Goal: Task Accomplishment & Management: Use online tool/utility

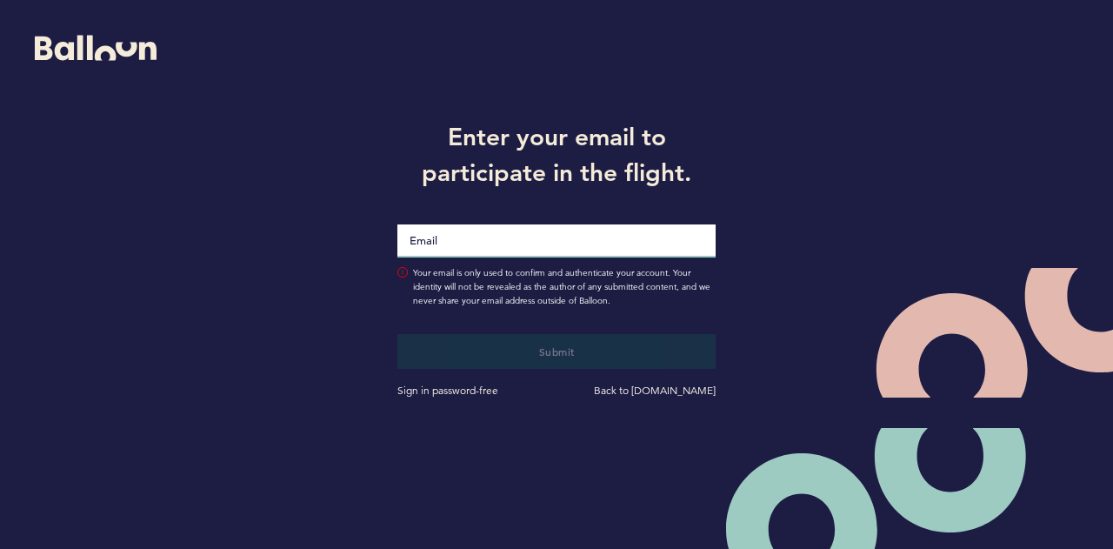
click at [584, 237] on input "Email" at bounding box center [556, 240] width 319 height 33
type input "[EMAIL_ADDRESS][PERSON_NAME][DOMAIN_NAME]"
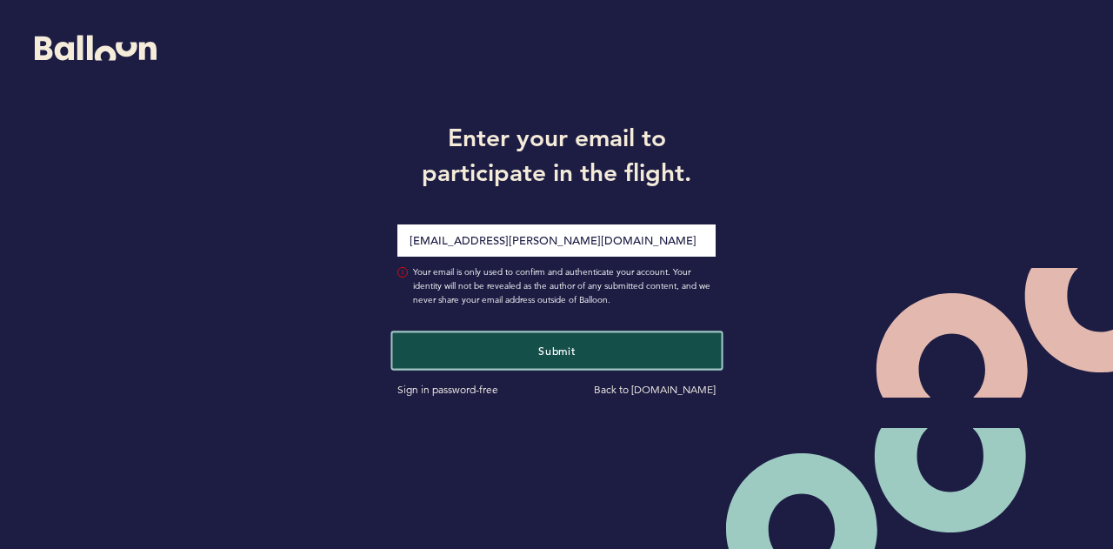
click at [540, 345] on span "Submit" at bounding box center [556, 350] width 37 height 14
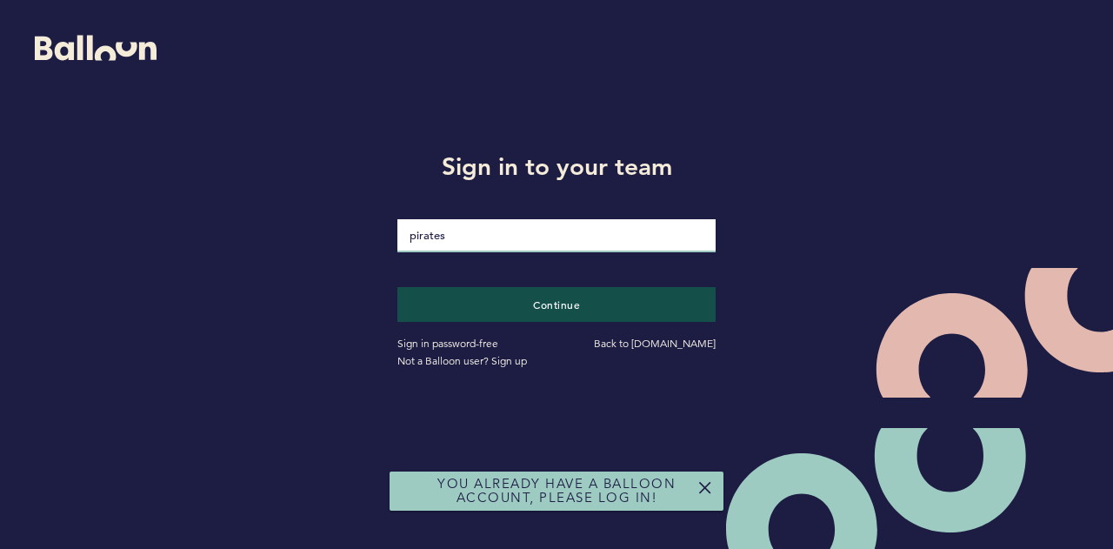
click at [561, 243] on input "pirates" at bounding box center [556, 235] width 319 height 33
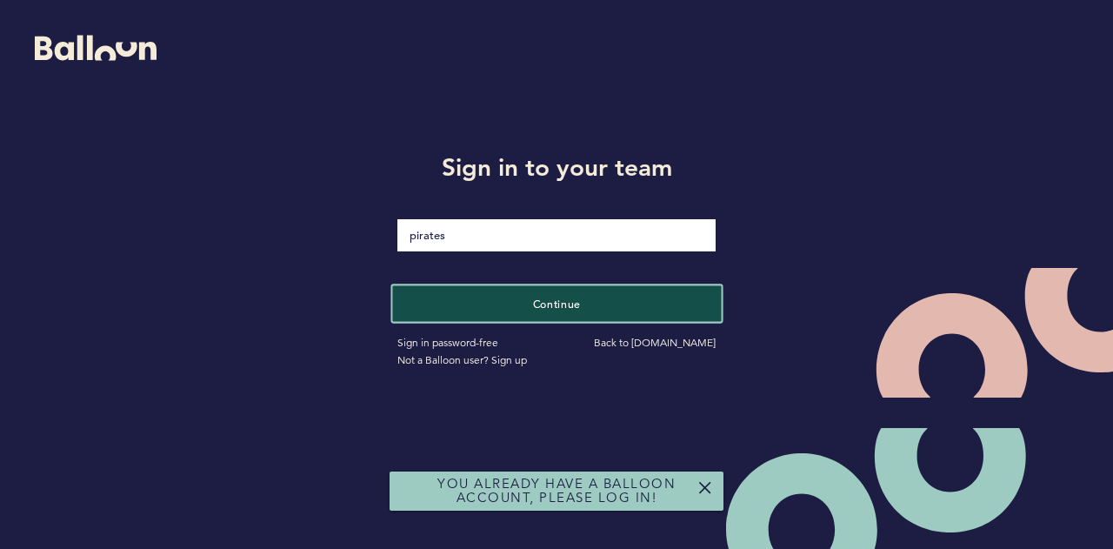
click at [536, 295] on button "Continue" at bounding box center [556, 303] width 329 height 36
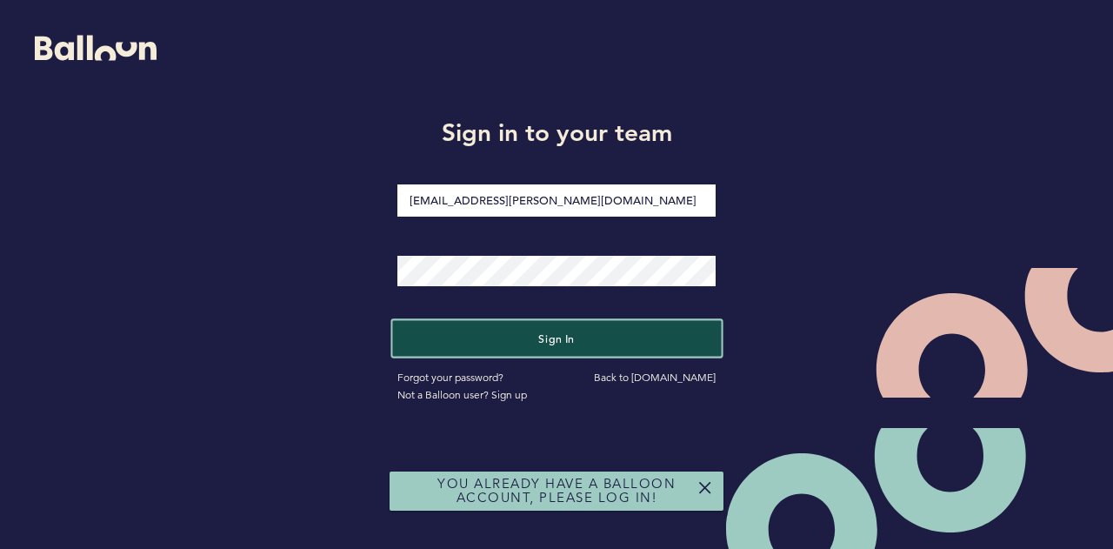
click at [506, 337] on button "Sign in" at bounding box center [556, 339] width 329 height 36
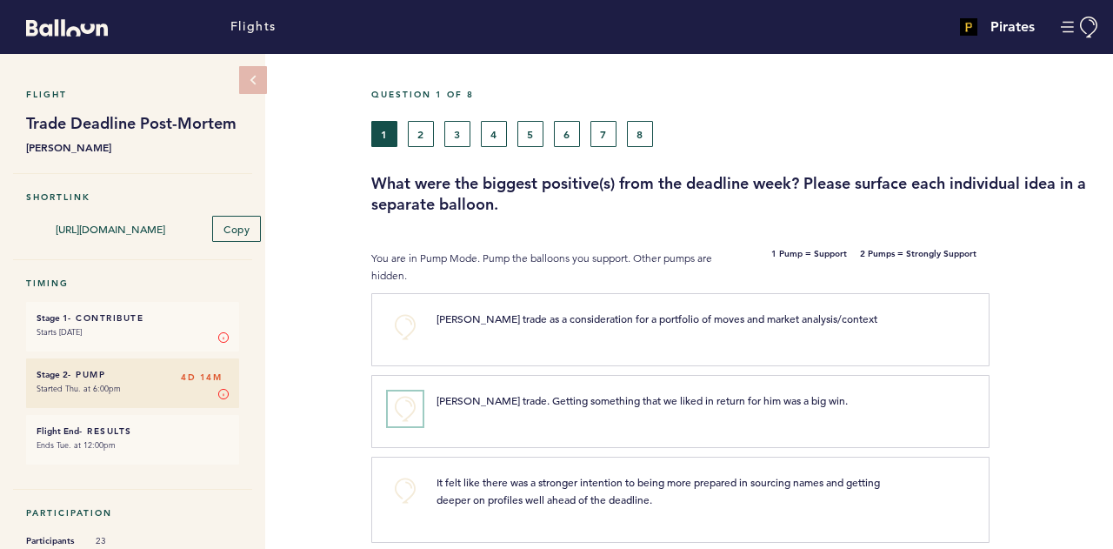
click at [408, 408] on button "+0" at bounding box center [405, 408] width 35 height 35
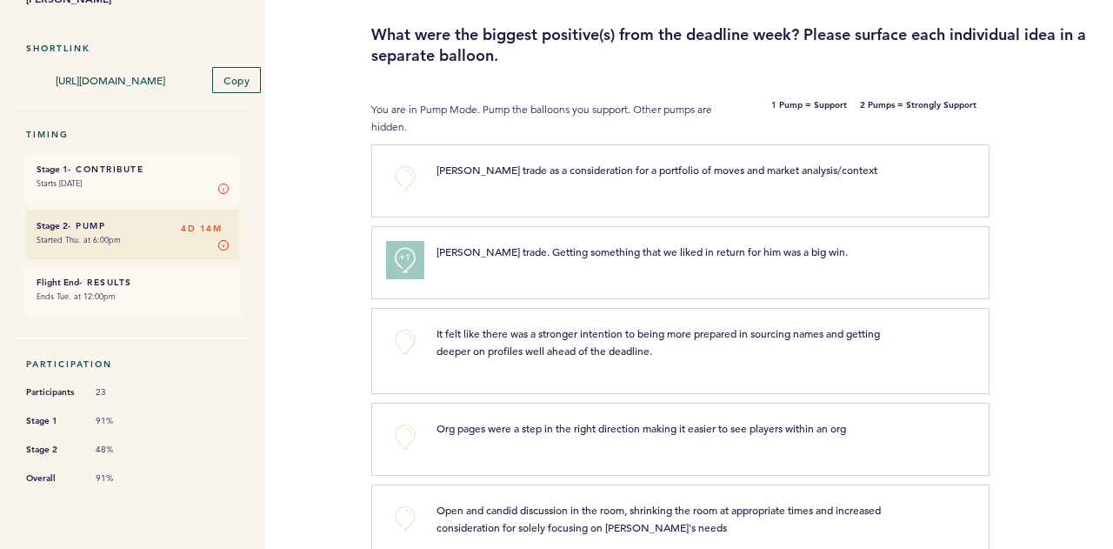
scroll to position [174, 0]
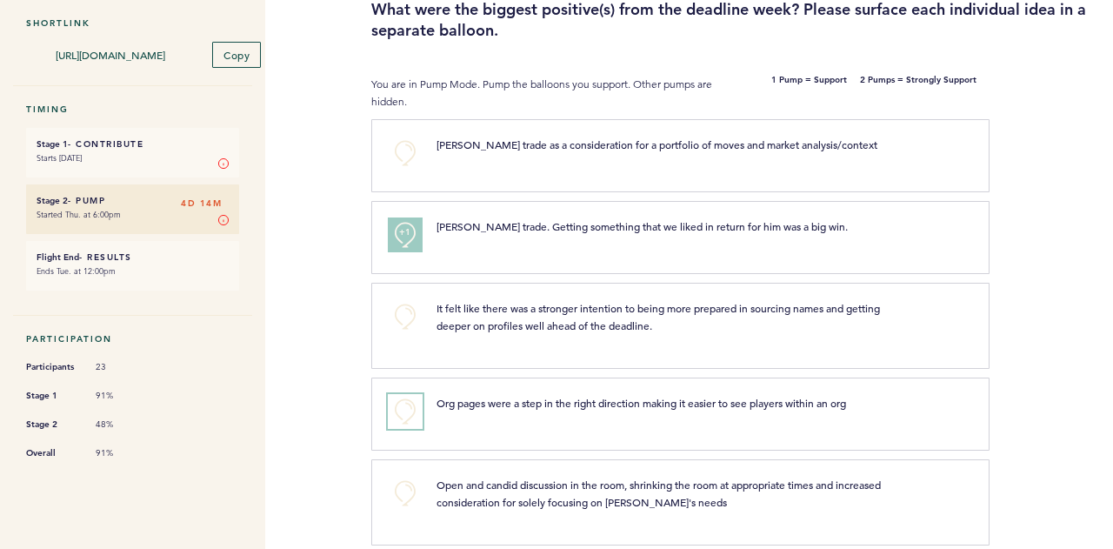
click at [394, 413] on button "+0" at bounding box center [405, 411] width 35 height 35
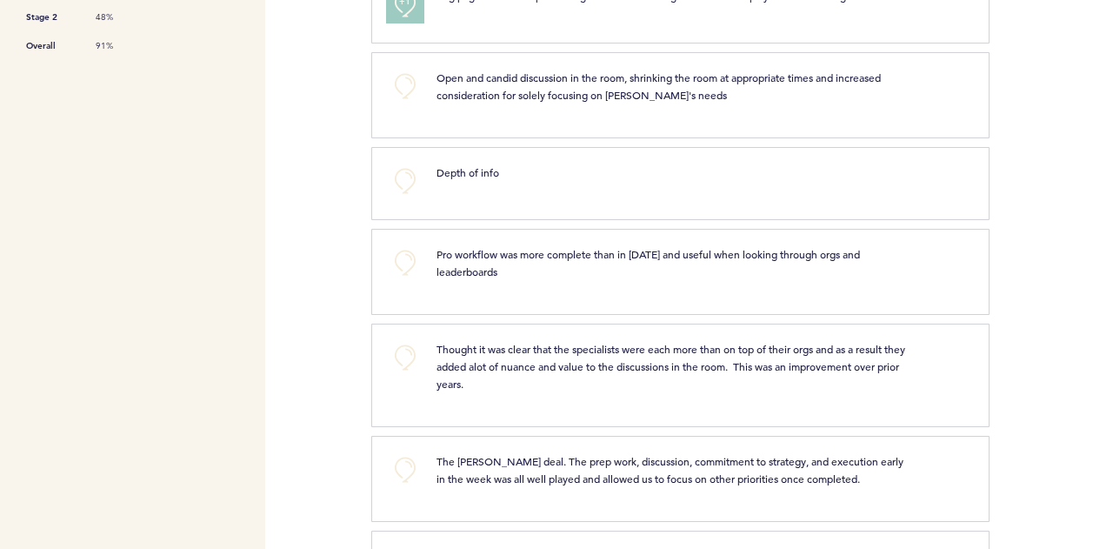
scroll to position [609, 0]
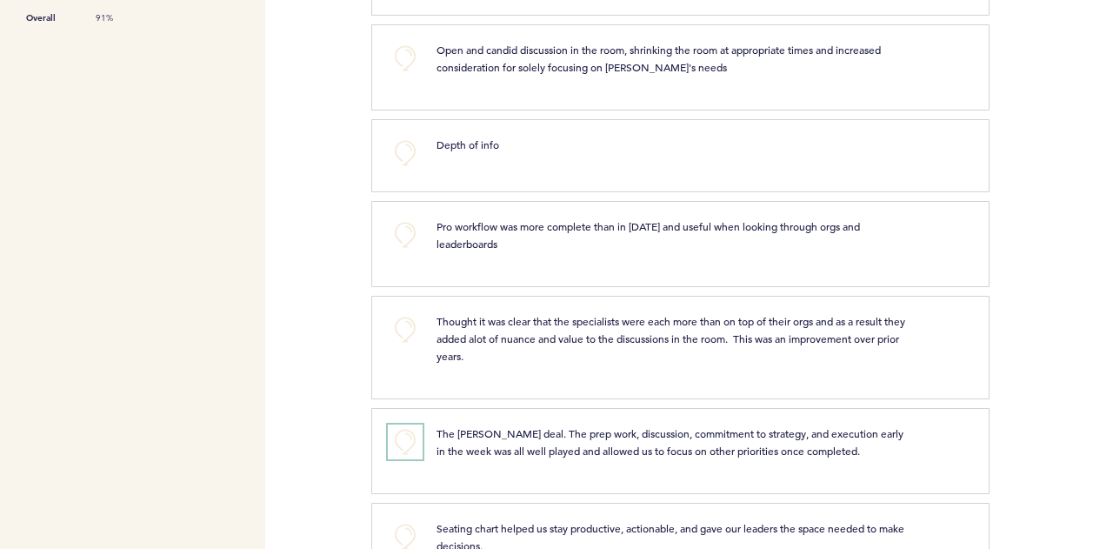
click at [393, 437] on button "+0" at bounding box center [405, 441] width 35 height 35
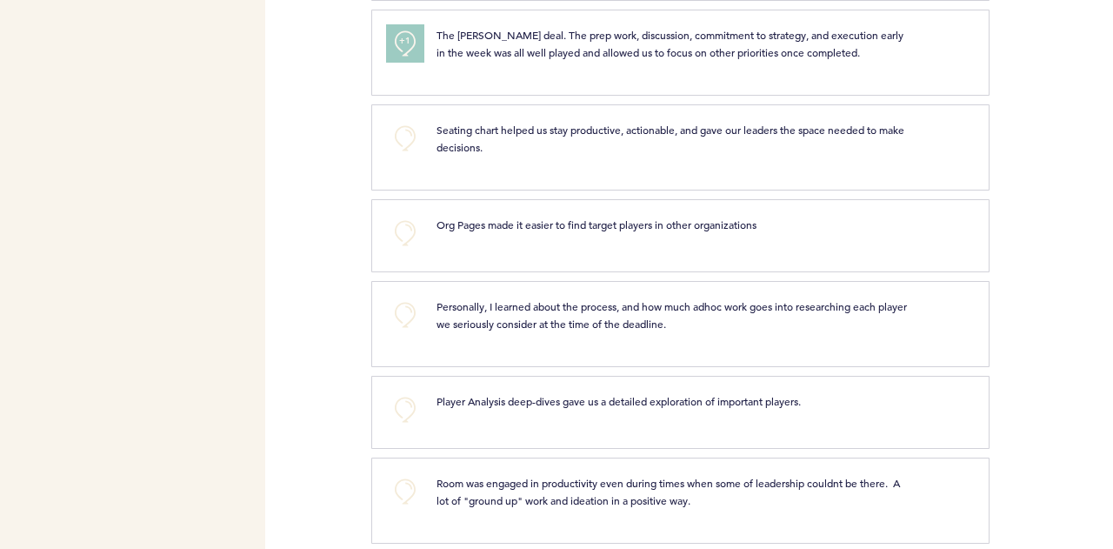
scroll to position [1043, 0]
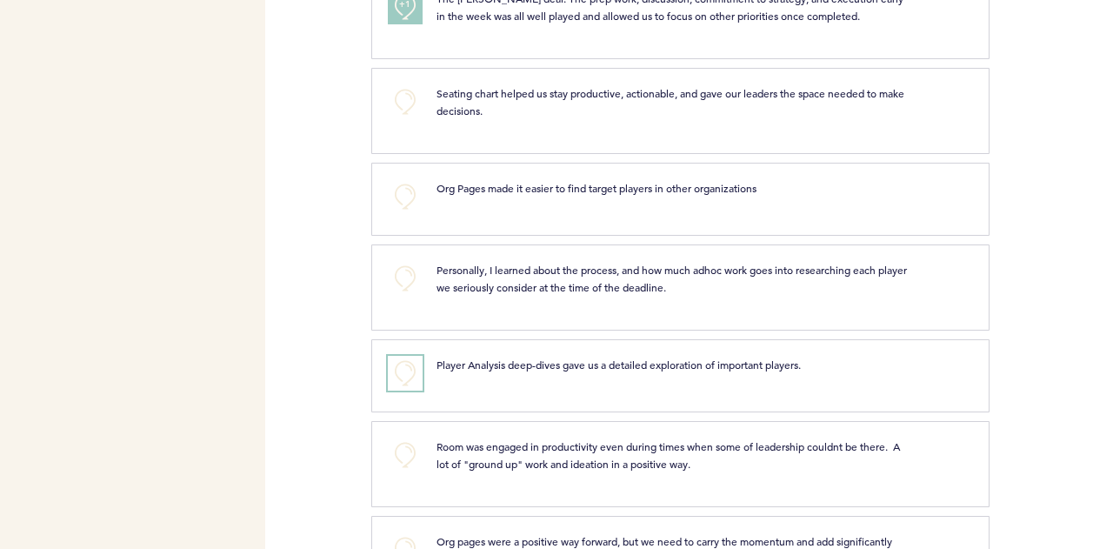
click at [407, 373] on button "+0" at bounding box center [405, 373] width 35 height 35
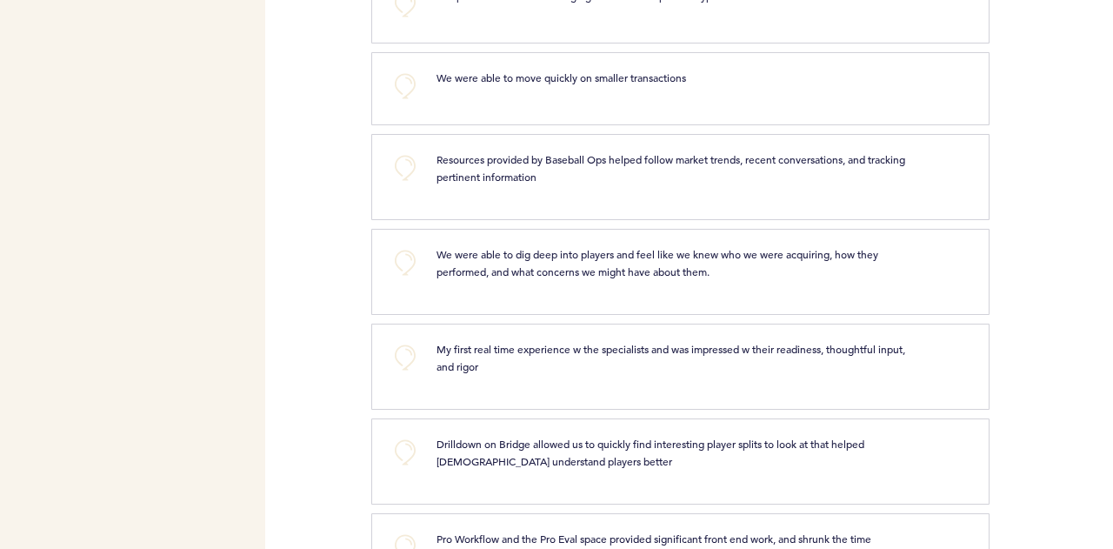
scroll to position [3739, 0]
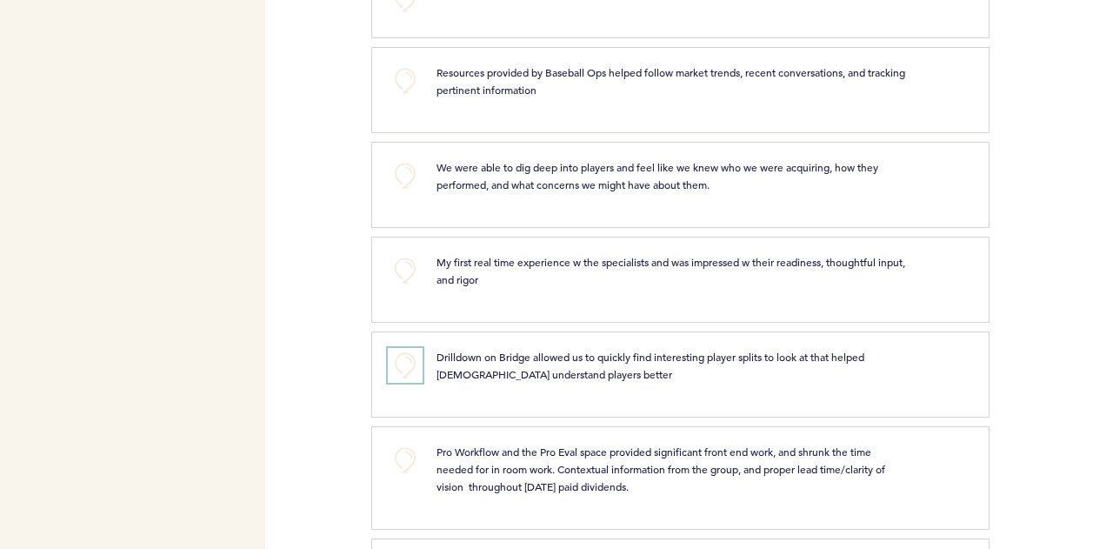
click at [395, 356] on button "+0" at bounding box center [405, 365] width 35 height 35
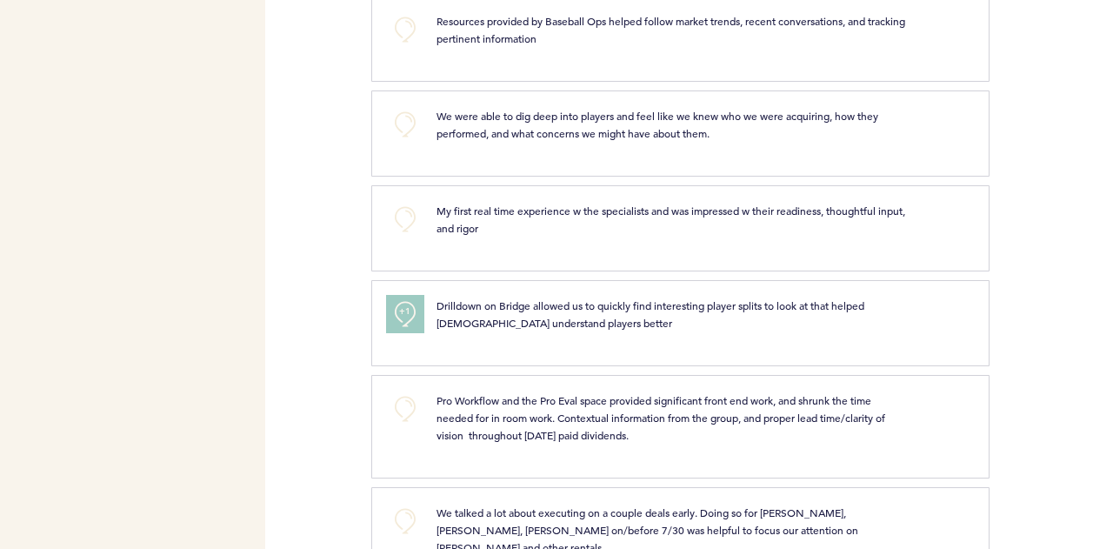
scroll to position [3814, 0]
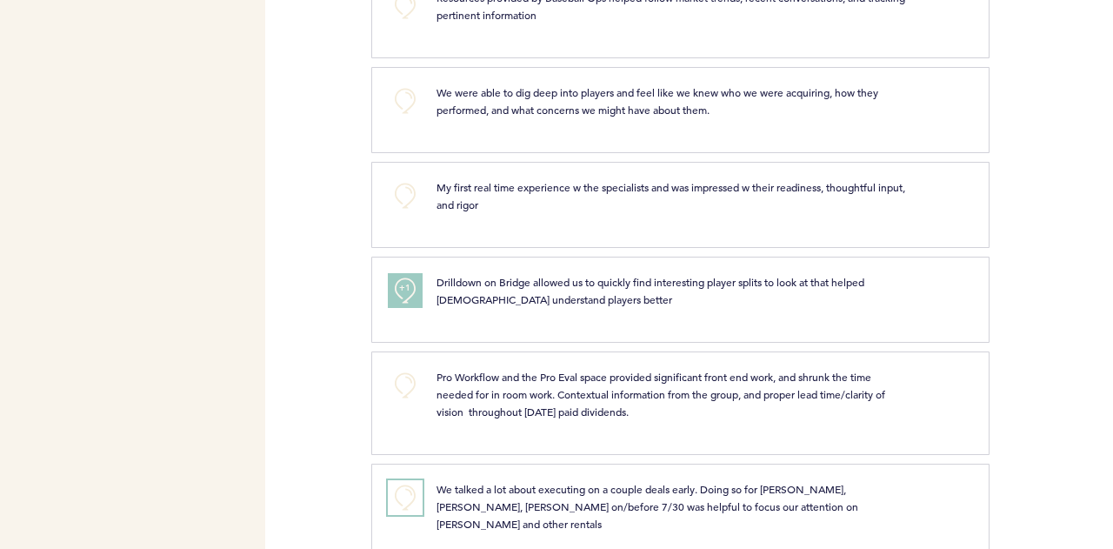
click at [388, 480] on button "+0" at bounding box center [405, 497] width 35 height 35
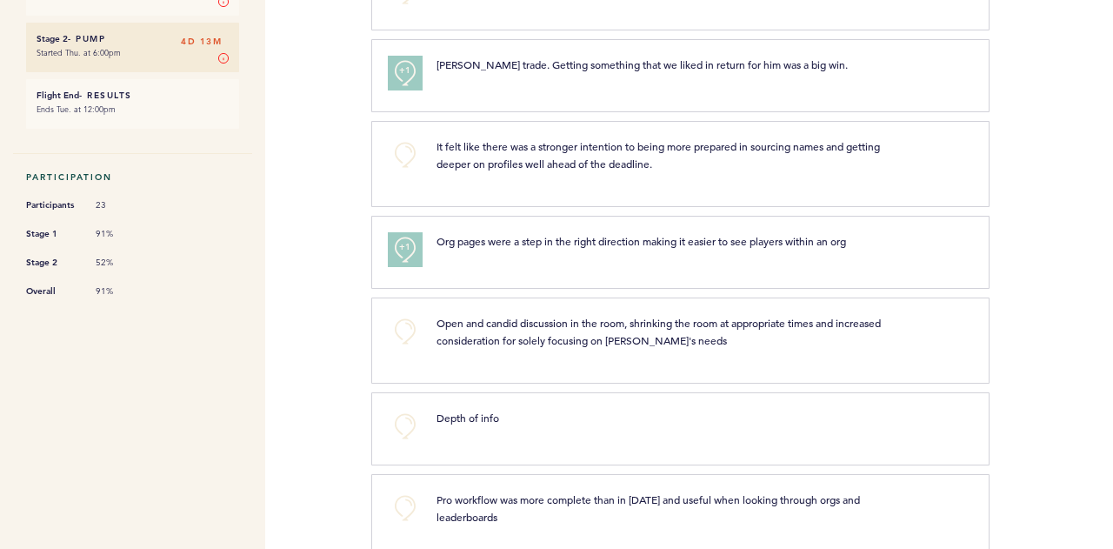
scroll to position [0, 0]
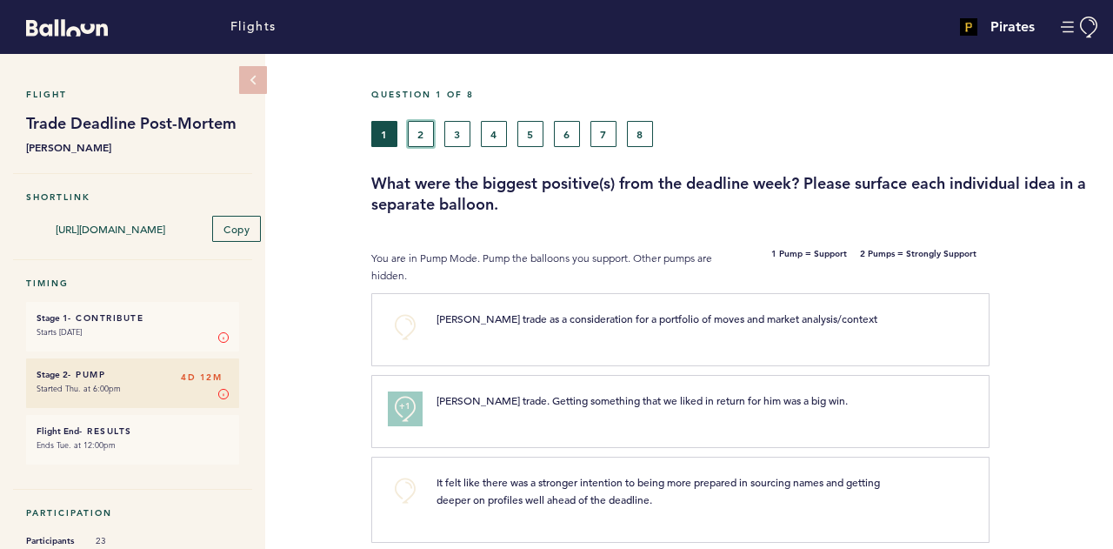
click at [424, 126] on button "2" at bounding box center [421, 134] width 26 height 26
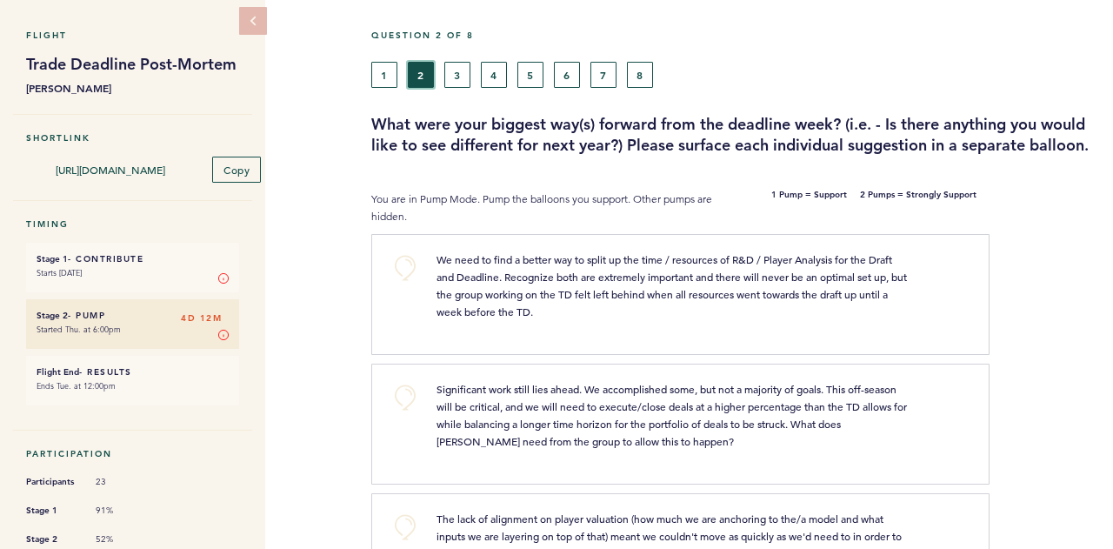
scroll to position [87, 0]
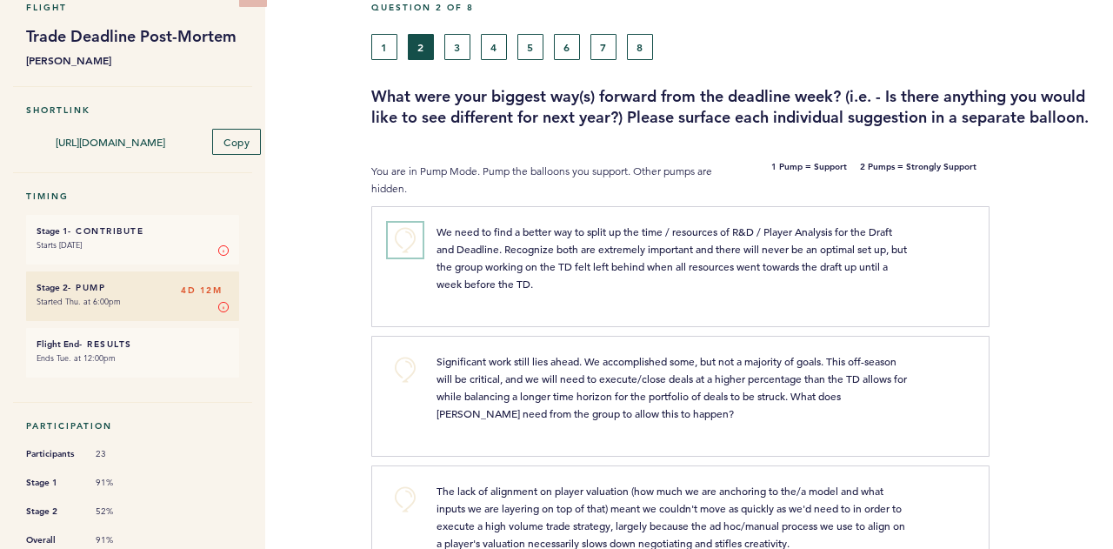
click at [394, 232] on button "+0" at bounding box center [405, 240] width 35 height 35
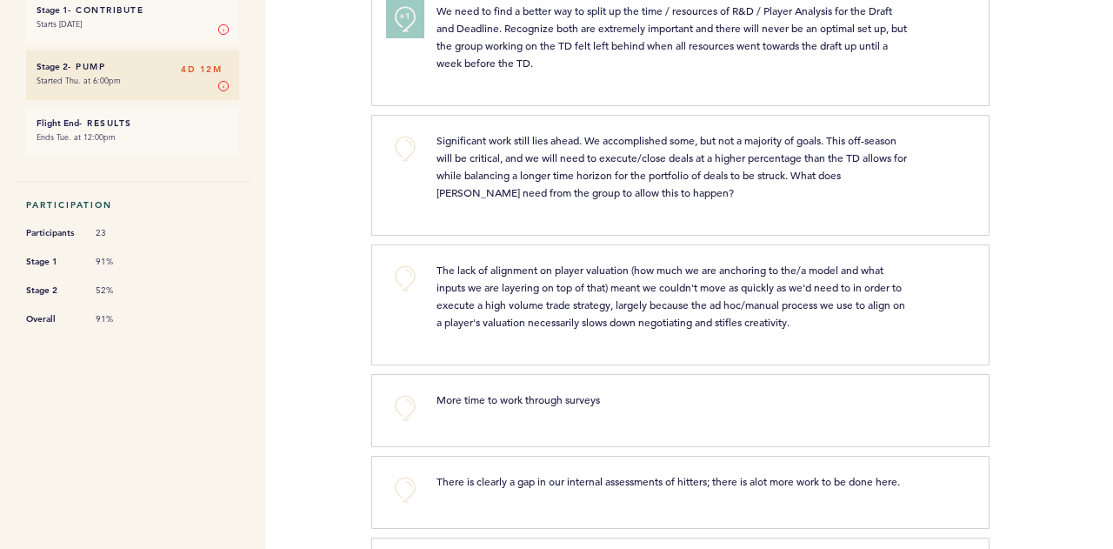
scroll to position [348, 0]
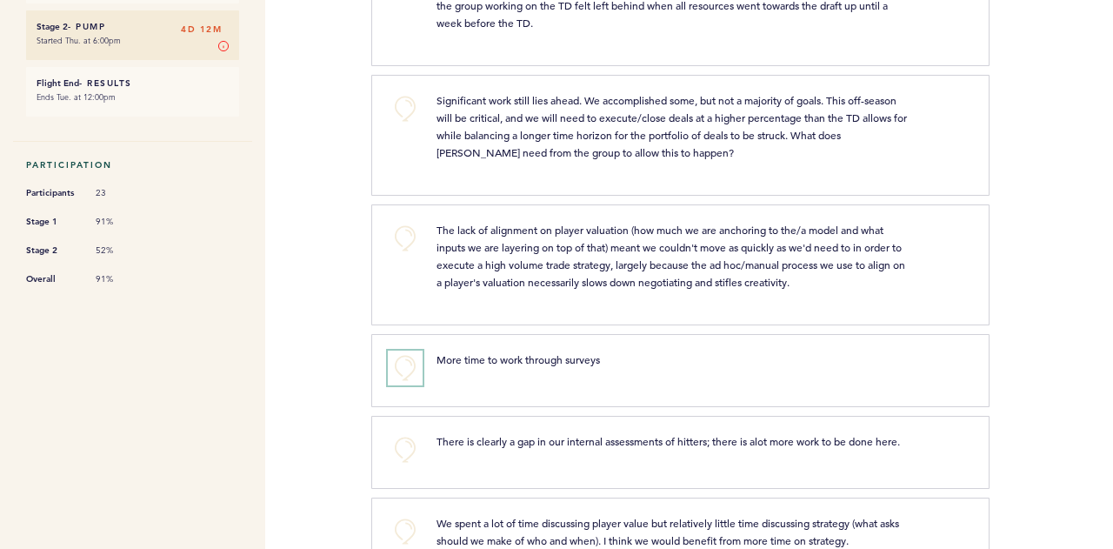
click at [400, 355] on button "+0" at bounding box center [405, 367] width 35 height 35
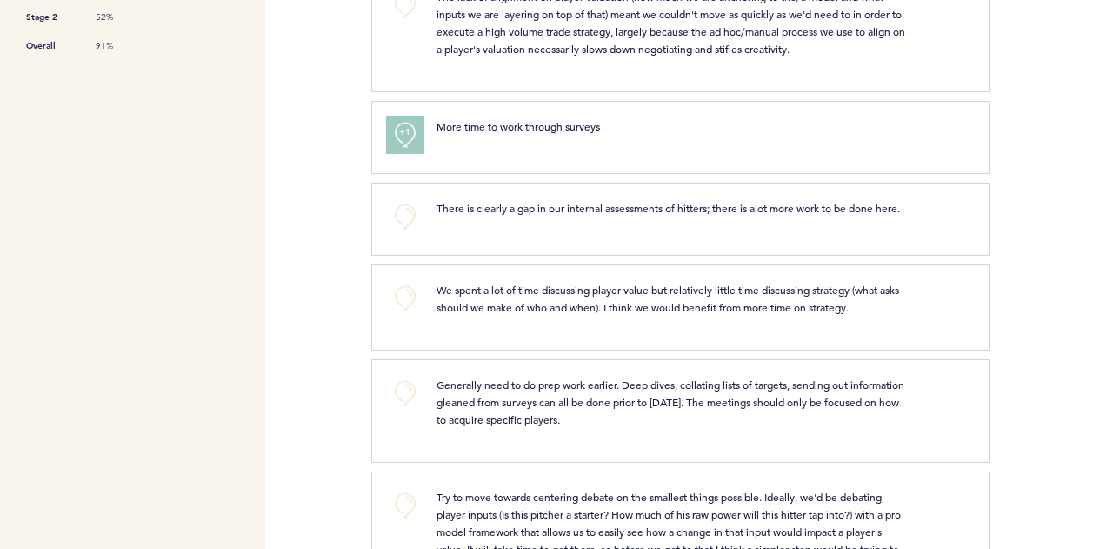
scroll to position [609, 0]
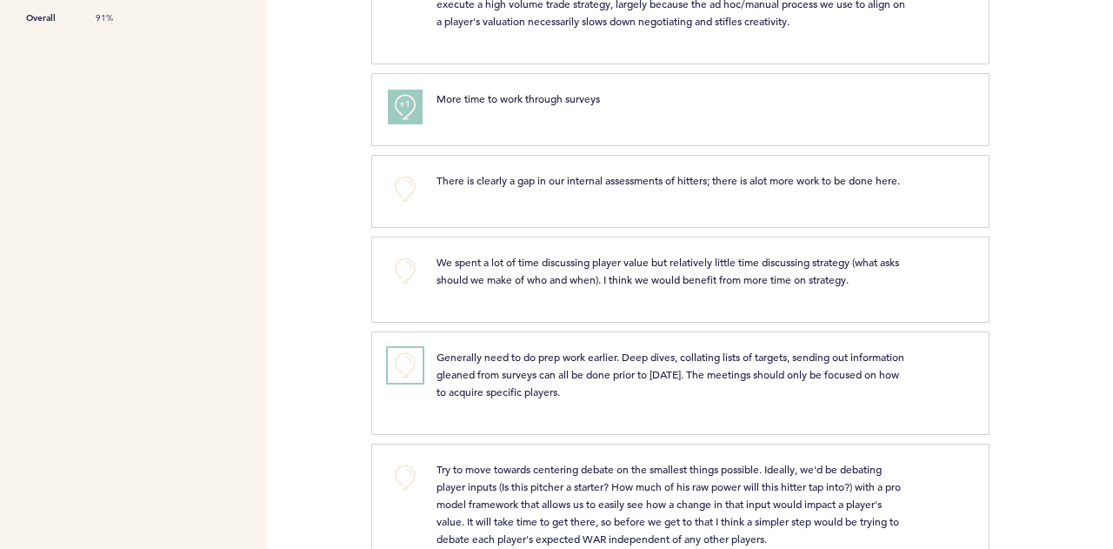
click at [404, 374] on button "+0" at bounding box center [405, 365] width 35 height 35
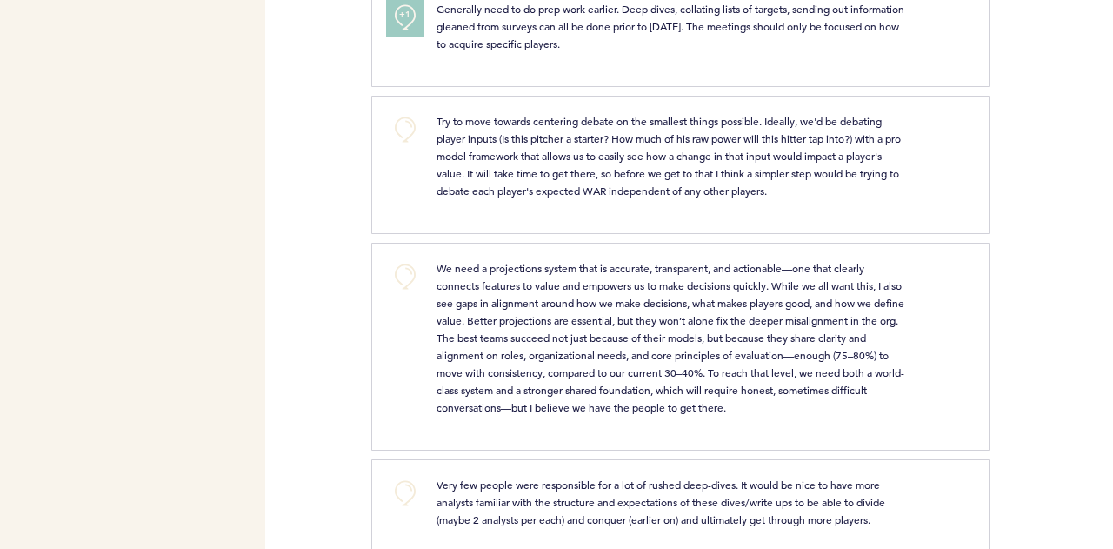
scroll to position [1043, 0]
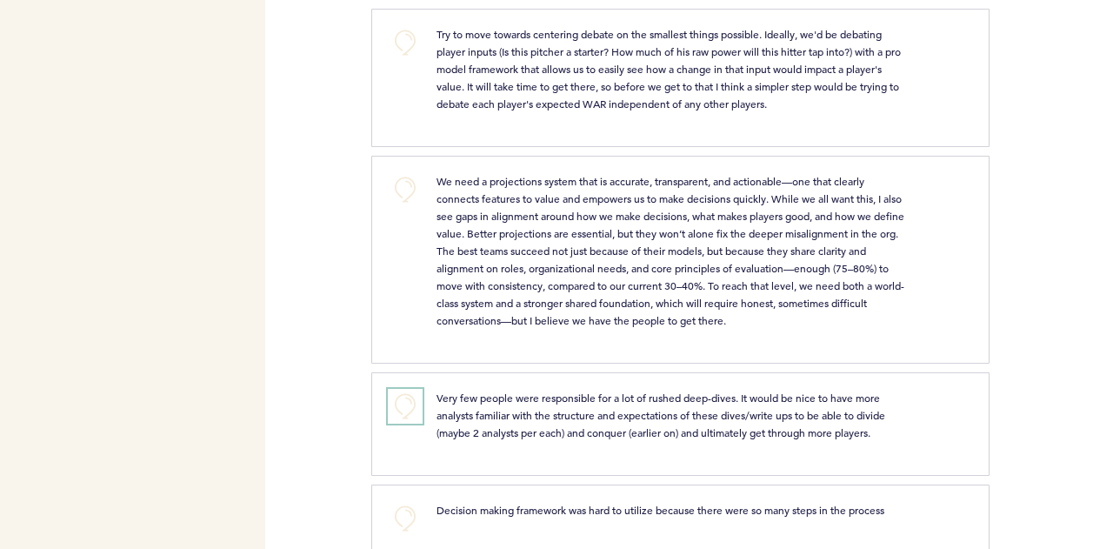
click at [416, 413] on button "+0" at bounding box center [405, 406] width 35 height 35
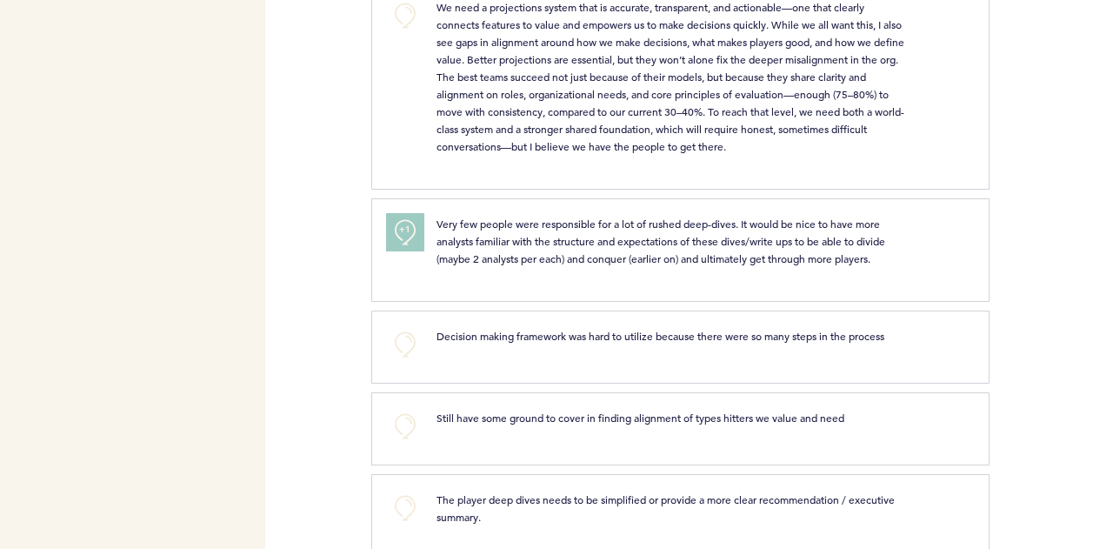
scroll to position [1304, 0]
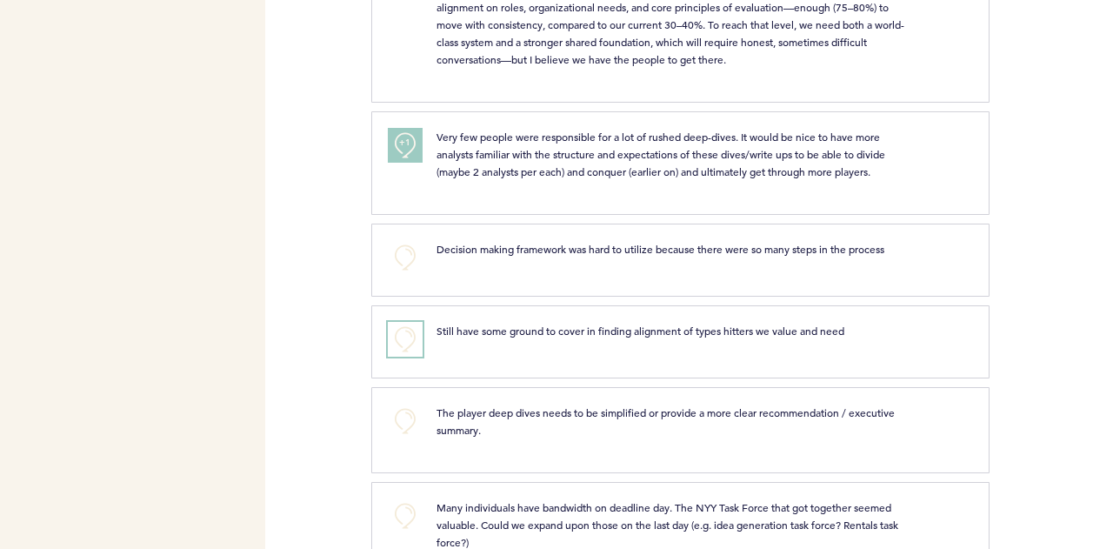
click at [389, 341] on button "+0" at bounding box center [405, 339] width 35 height 35
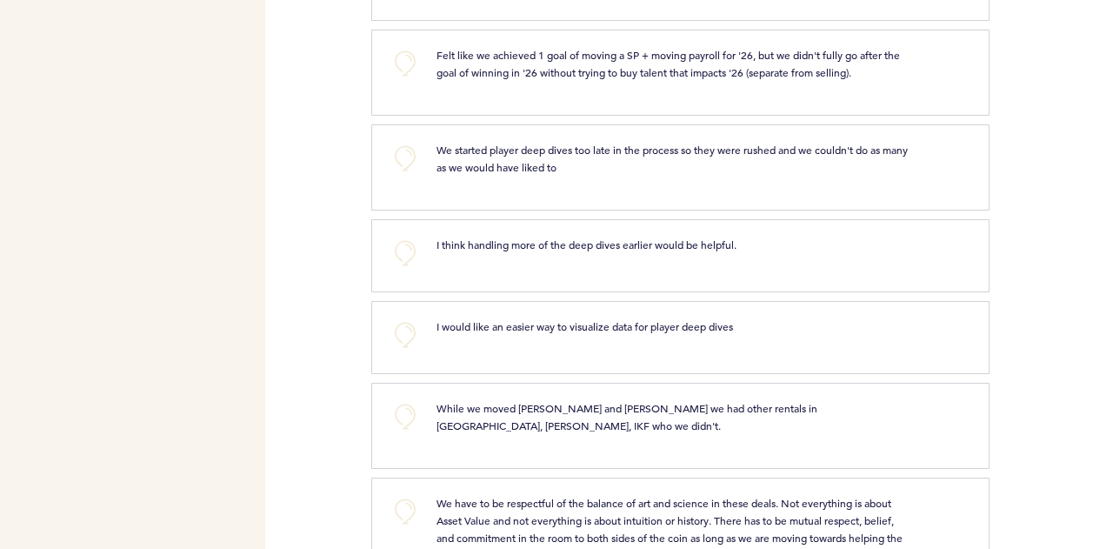
scroll to position [2348, 0]
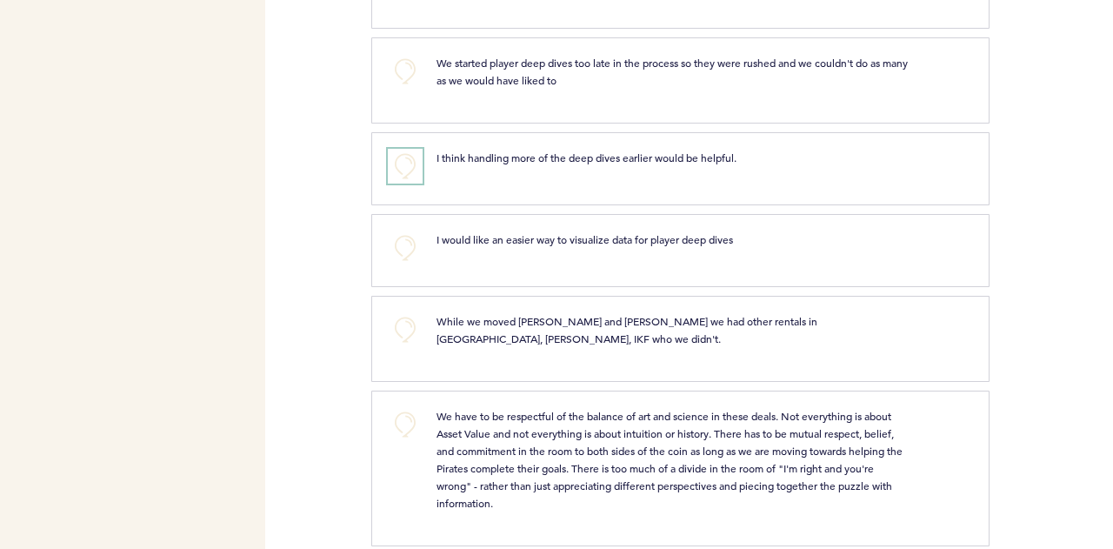
click at [396, 163] on button "+0" at bounding box center [405, 166] width 35 height 35
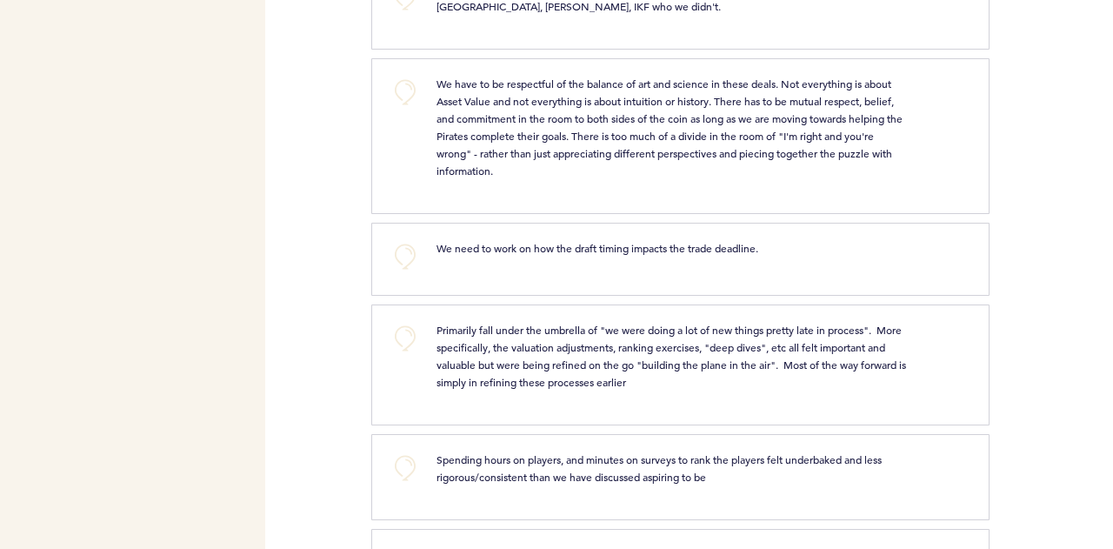
scroll to position [2695, 0]
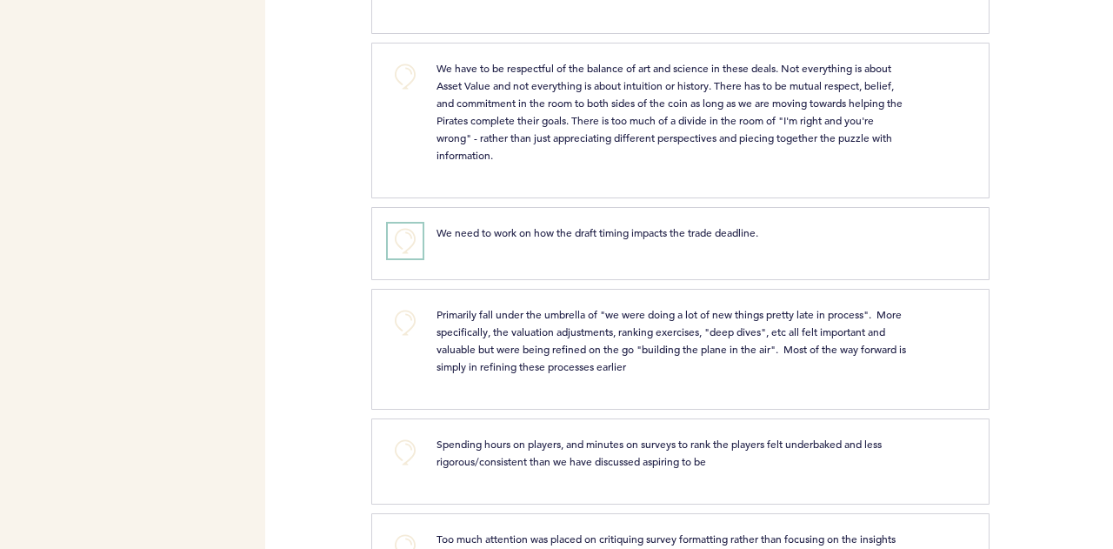
click at [407, 232] on button "+0" at bounding box center [405, 240] width 35 height 35
click at [413, 307] on button "+0" at bounding box center [405, 322] width 35 height 35
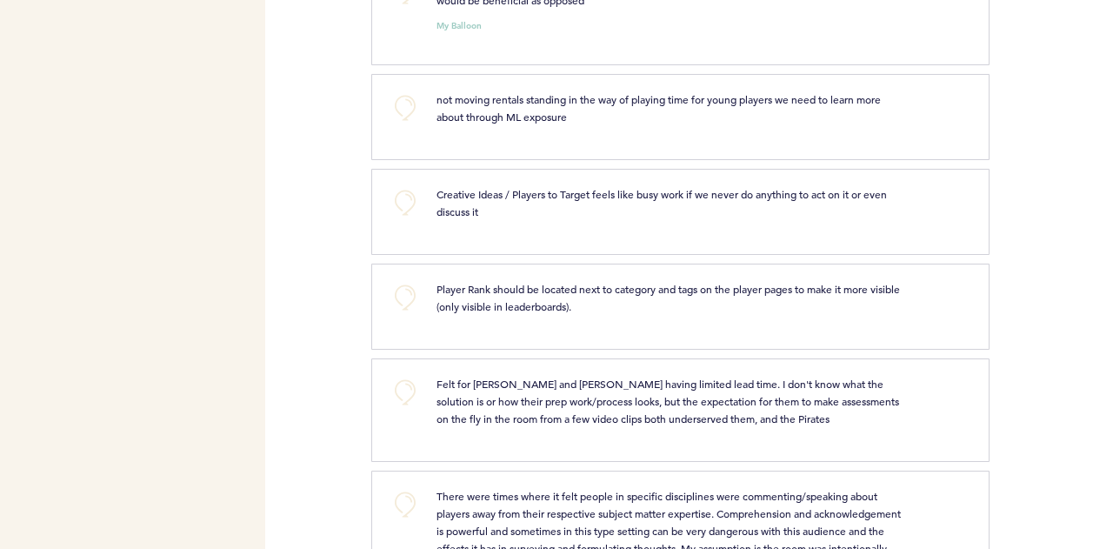
scroll to position [3739, 0]
click at [416, 107] on button "+0" at bounding box center [405, 107] width 35 height 35
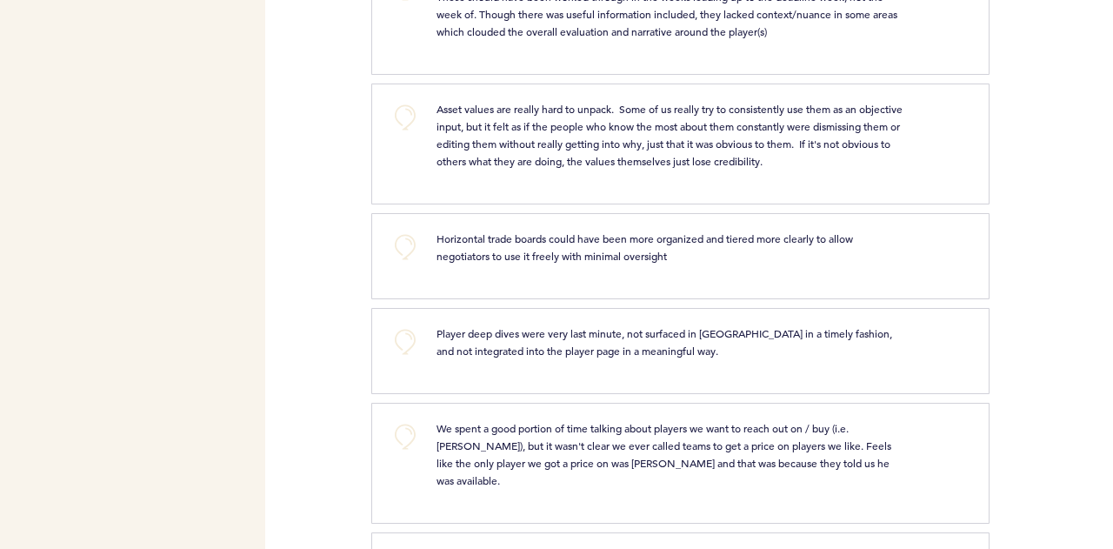
scroll to position [6173, 0]
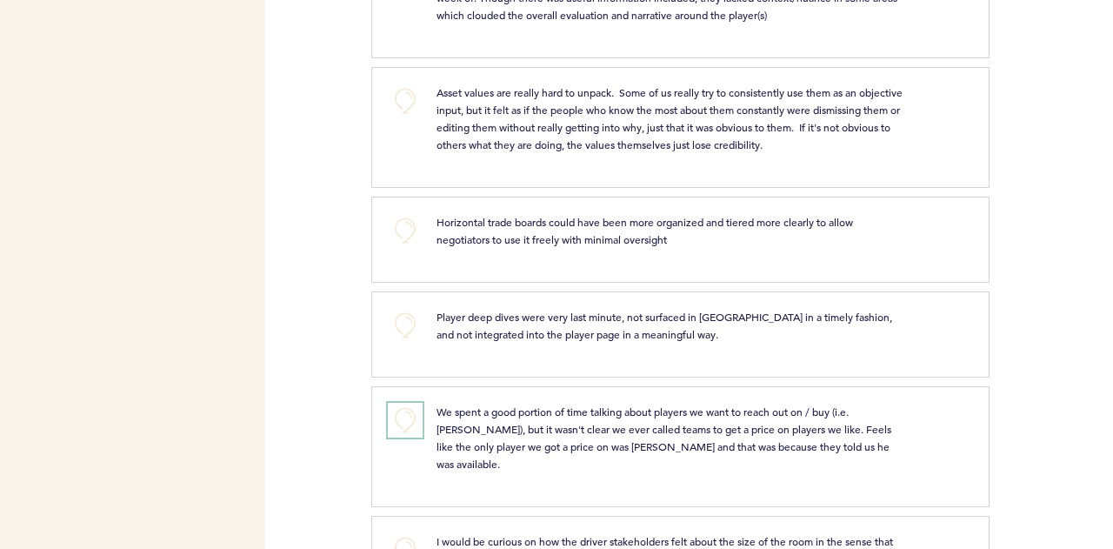
click at [407, 403] on button "+0" at bounding box center [405, 420] width 35 height 35
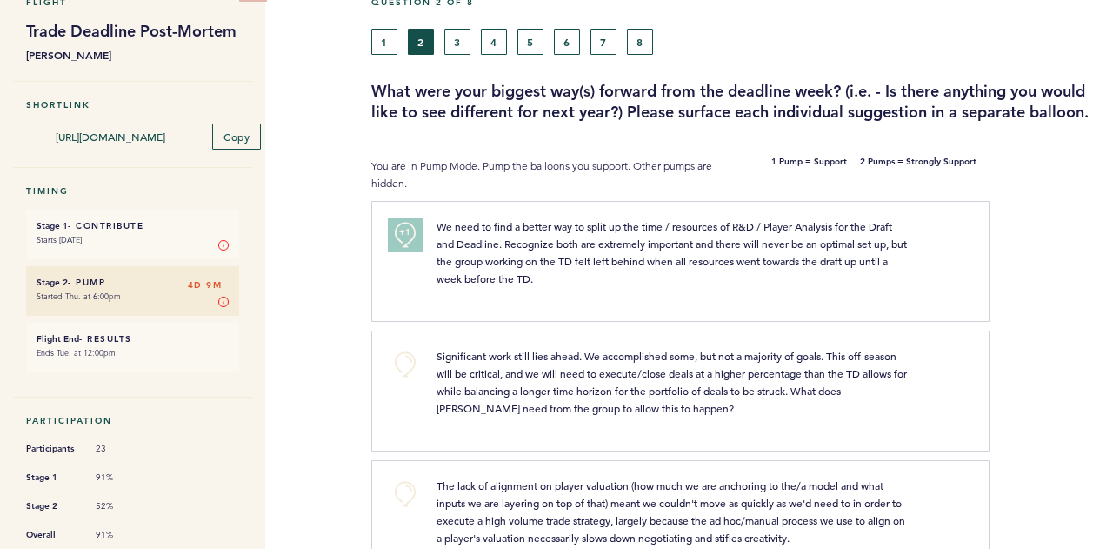
scroll to position [0, 0]
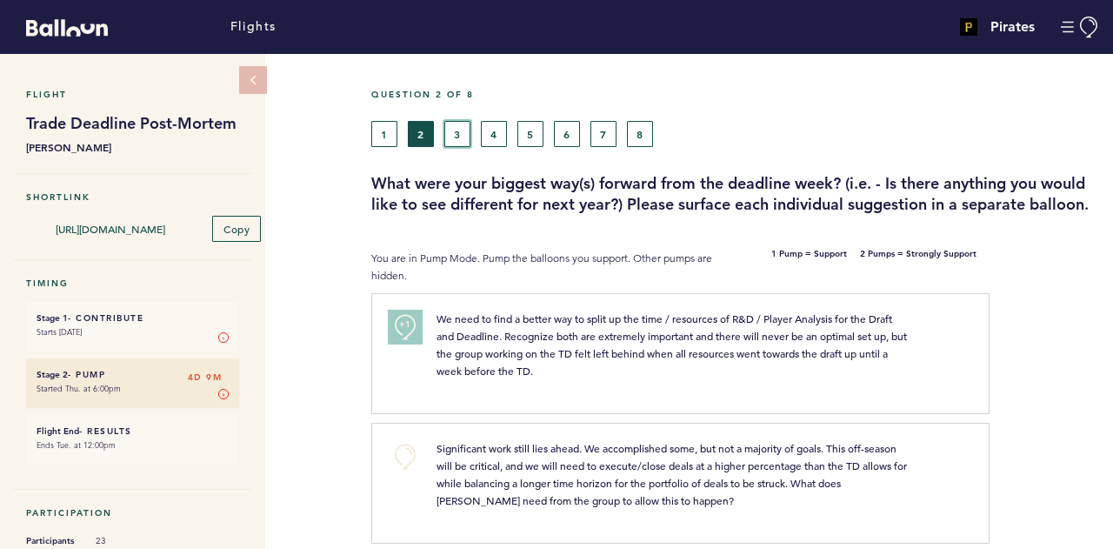
click at [454, 139] on button "3" at bounding box center [457, 134] width 26 height 26
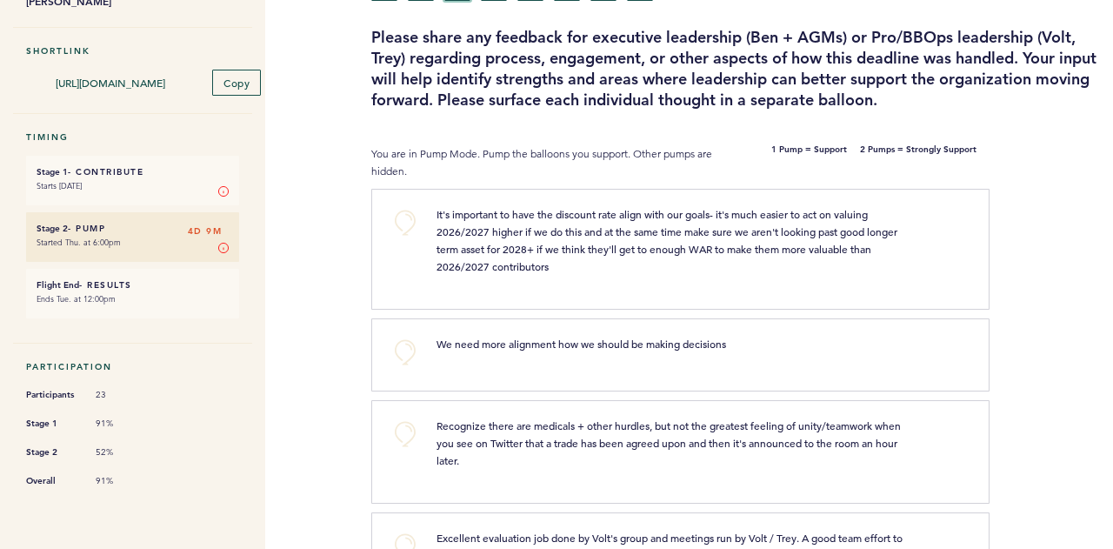
scroll to position [174, 0]
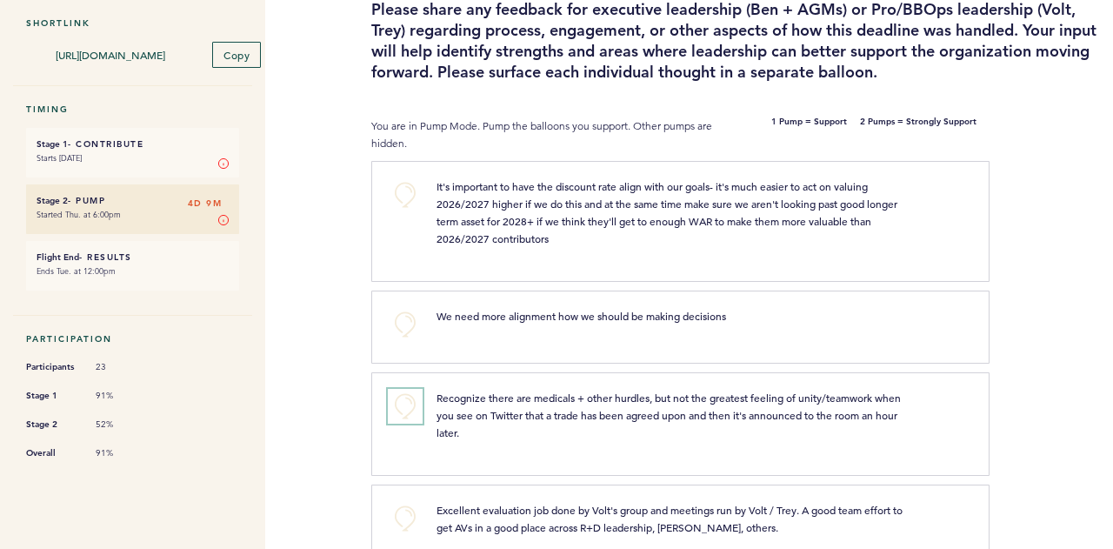
click at [405, 405] on button "+0" at bounding box center [405, 406] width 35 height 35
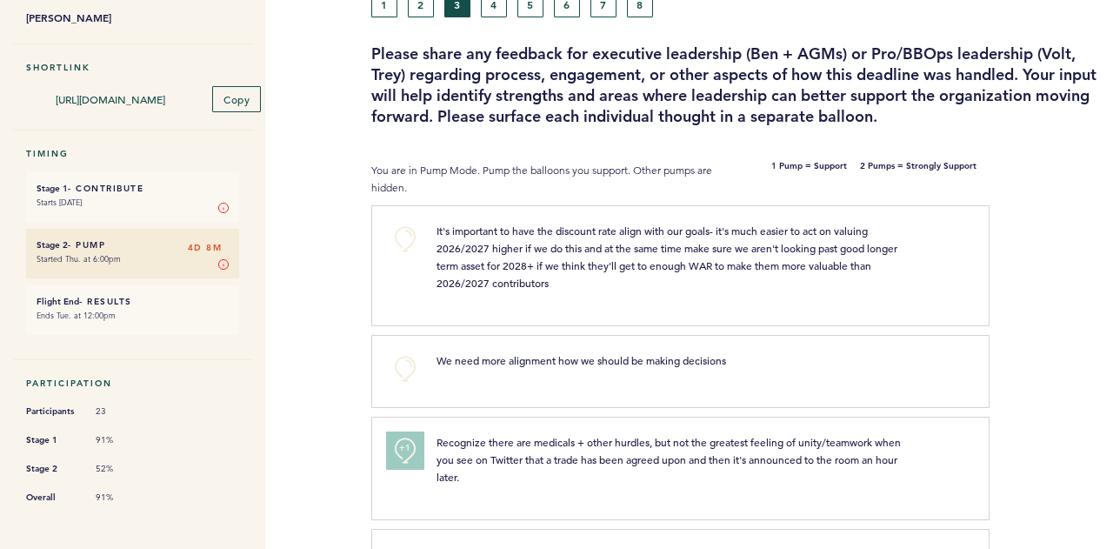
scroll to position [0, 0]
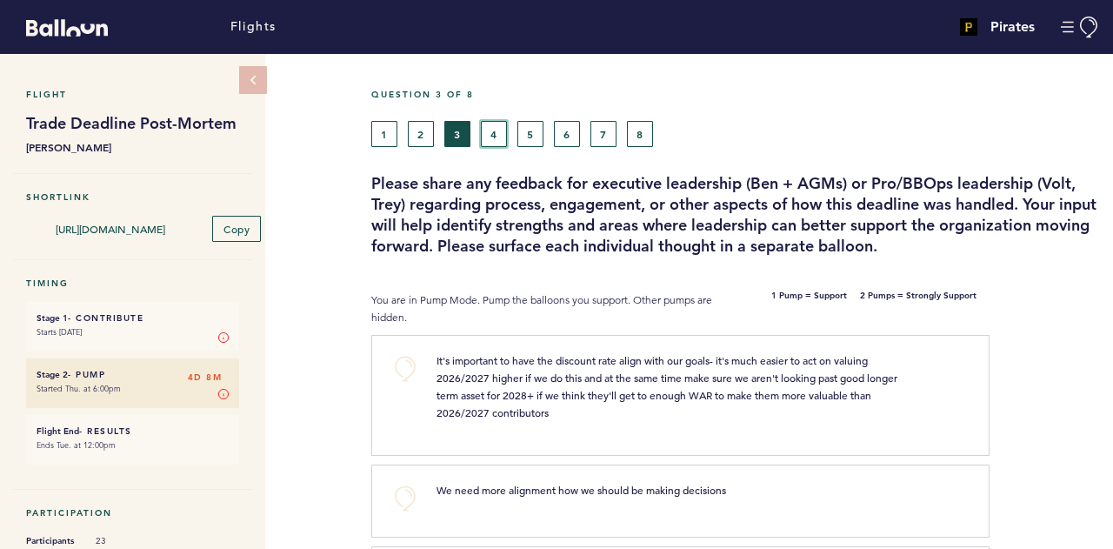
click at [500, 132] on button "4" at bounding box center [494, 134] width 26 height 26
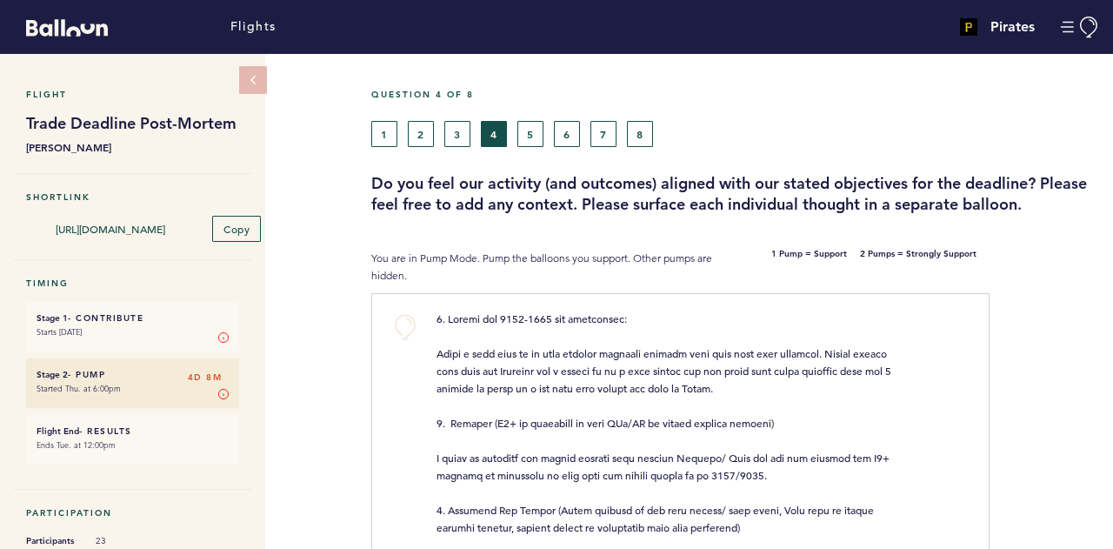
click at [529, 149] on div "Question 4 of 8 1 2 3 4 5 6 7 8 Do you feel our activity (and outcomes) aligned…" at bounding box center [742, 152] width 742 height 126
click at [530, 143] on button "5" at bounding box center [530, 134] width 26 height 26
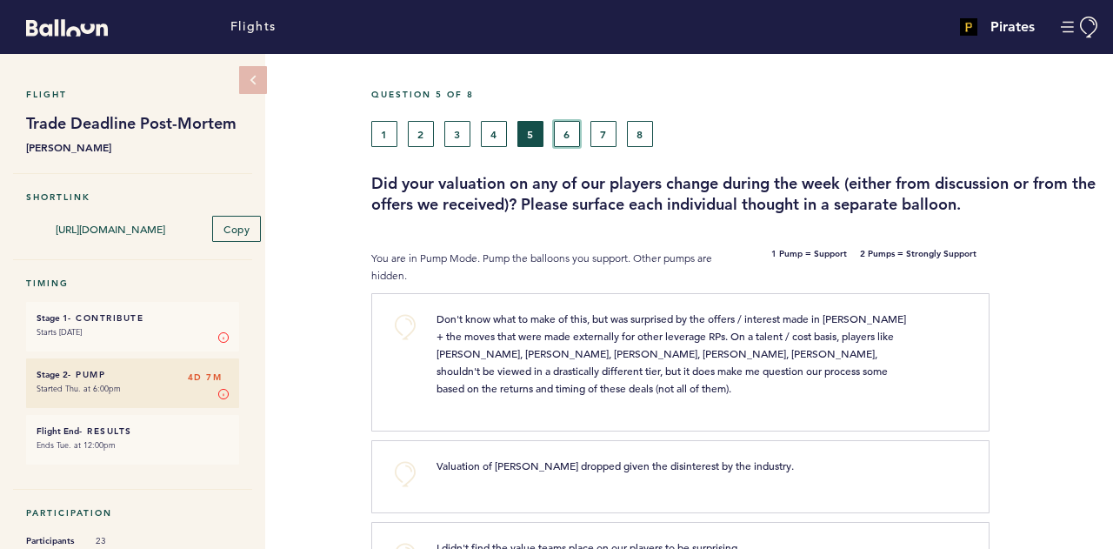
click at [572, 140] on button "6" at bounding box center [567, 134] width 26 height 26
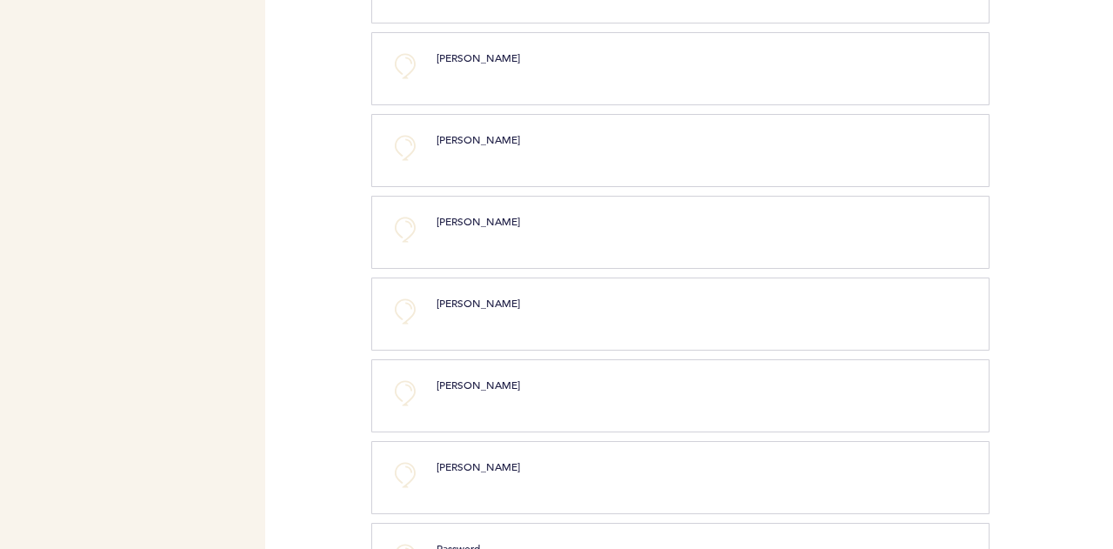
scroll to position [1282, 0]
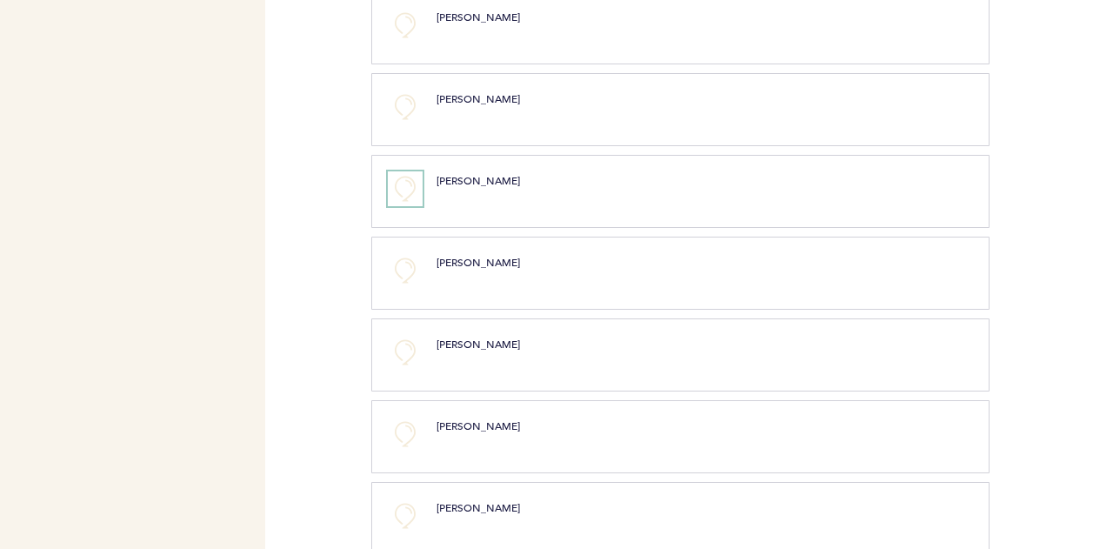
click at [400, 194] on button "+0" at bounding box center [405, 188] width 35 height 35
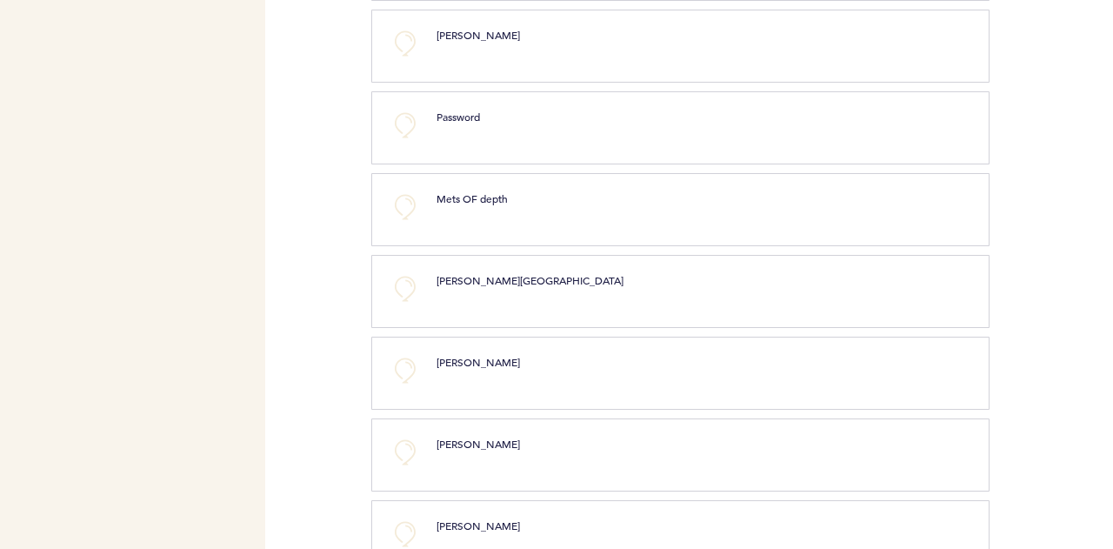
scroll to position [1804, 0]
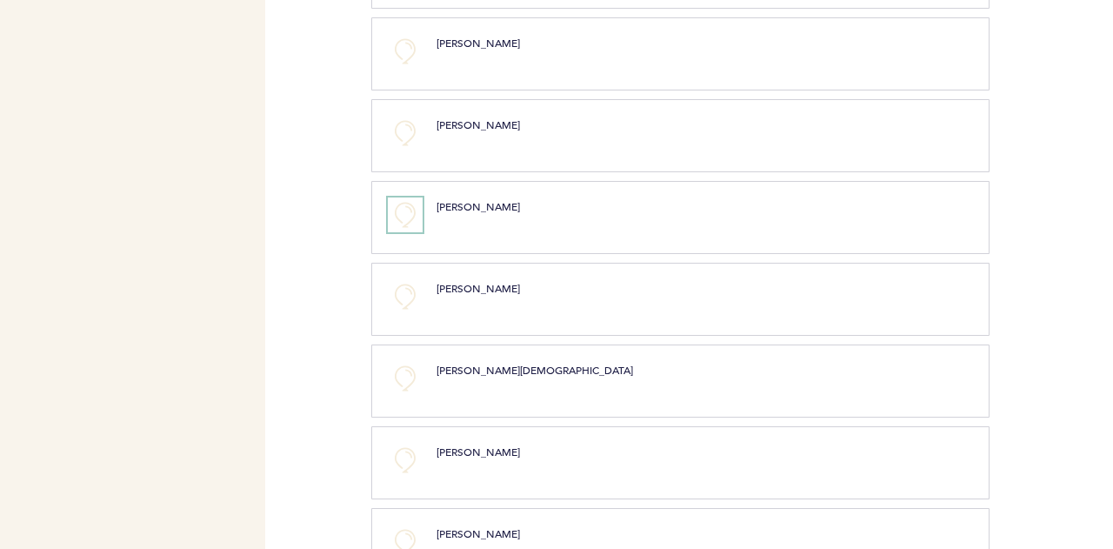
click at [397, 220] on button "+0" at bounding box center [405, 214] width 35 height 35
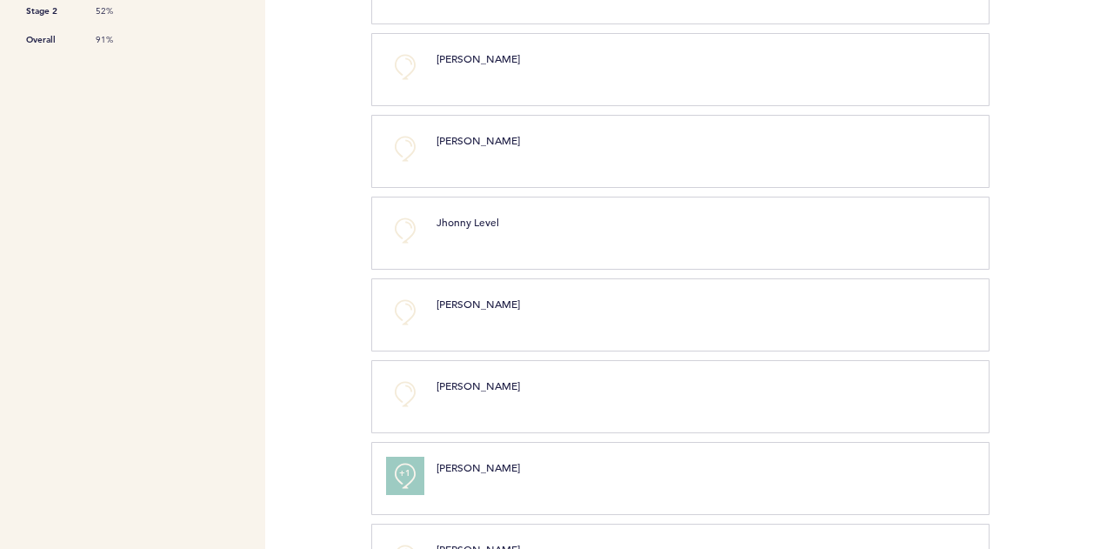
scroll to position [500, 0]
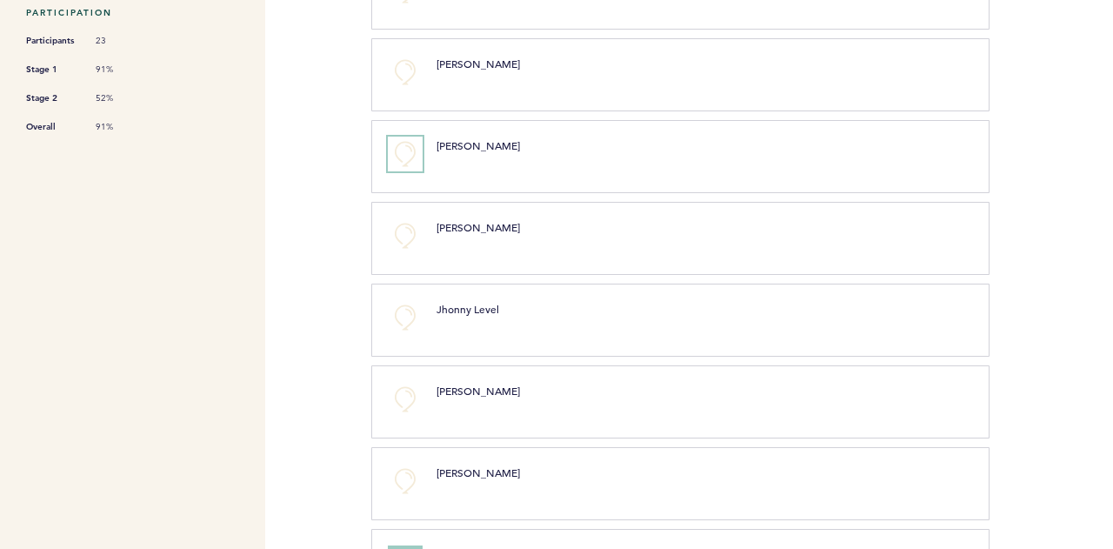
click at [400, 171] on button "+0" at bounding box center [405, 154] width 35 height 35
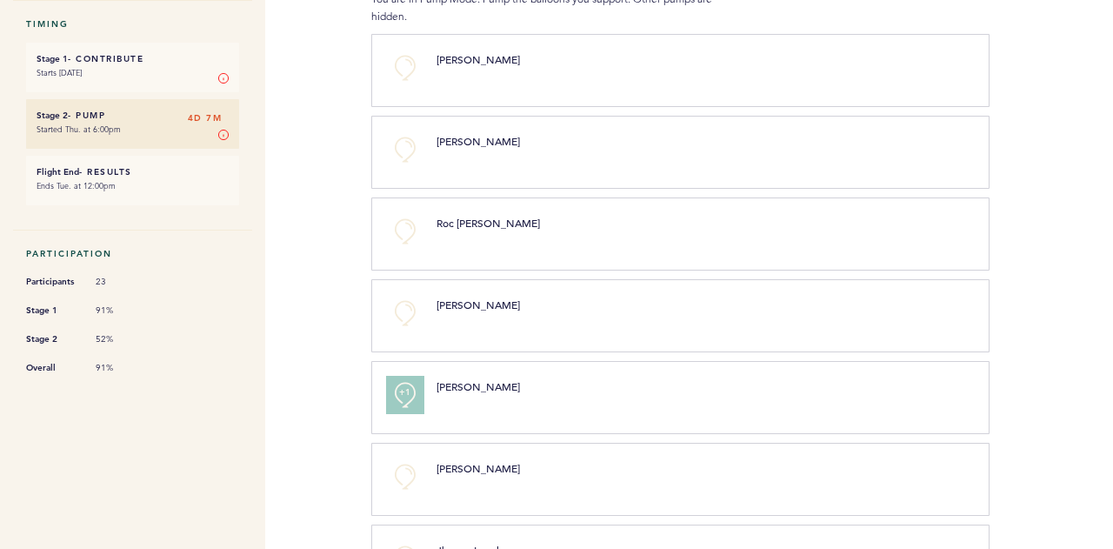
scroll to position [65, 0]
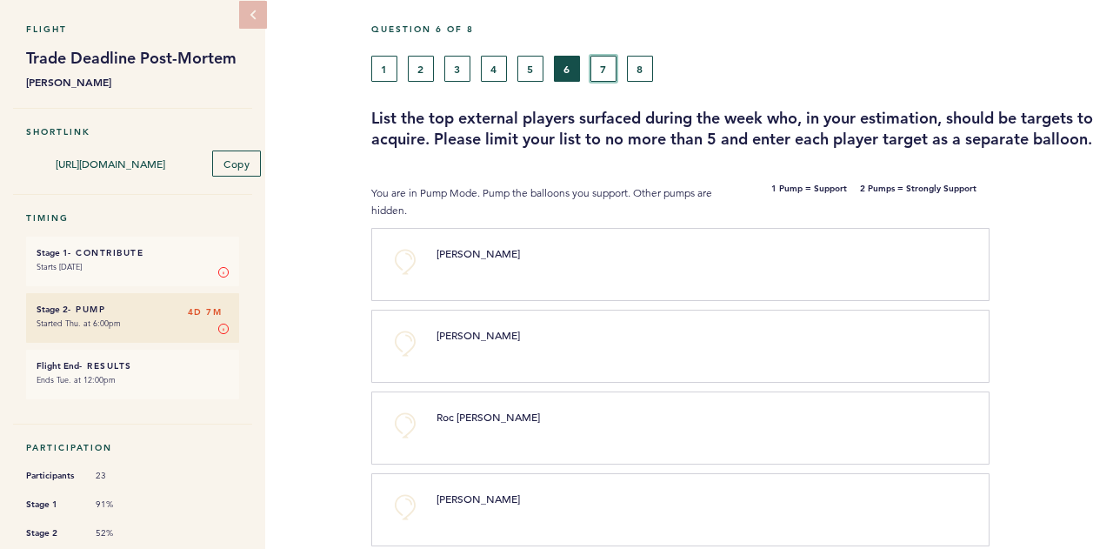
click at [607, 74] on button "7" at bounding box center [603, 69] width 26 height 26
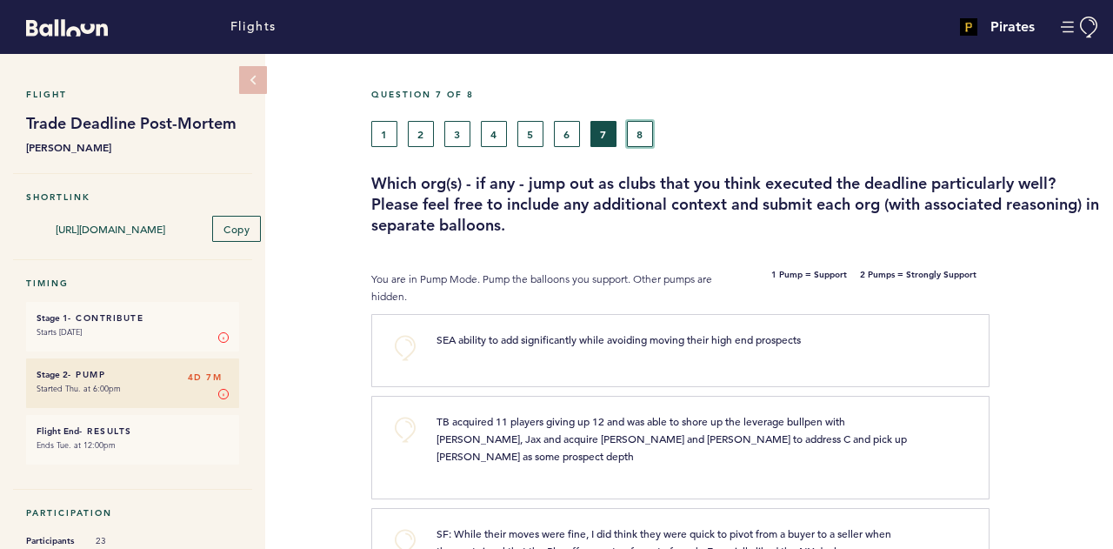
click at [646, 142] on button "8" at bounding box center [640, 134] width 26 height 26
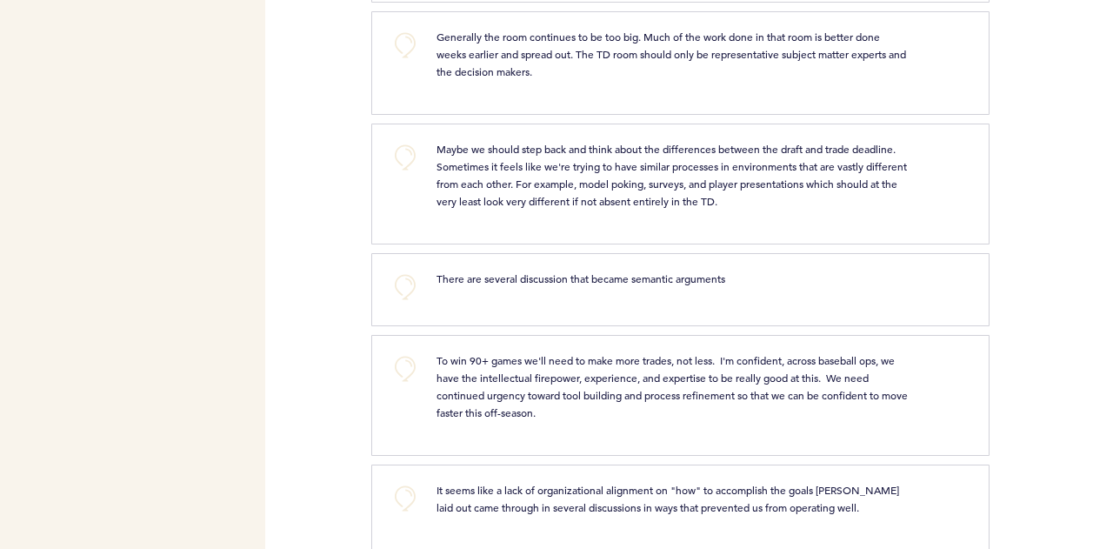
scroll to position [1249, 0]
click at [403, 350] on button "+0" at bounding box center [405, 367] width 35 height 35
click at [330, 269] on div "Flights Pirates [EMAIL_ADDRESS][PERSON_NAME][DOMAIN_NAME] Team Domain: pirates …" at bounding box center [556, 274] width 1113 height 549
